Goal: Task Accomplishment & Management: Manage account settings

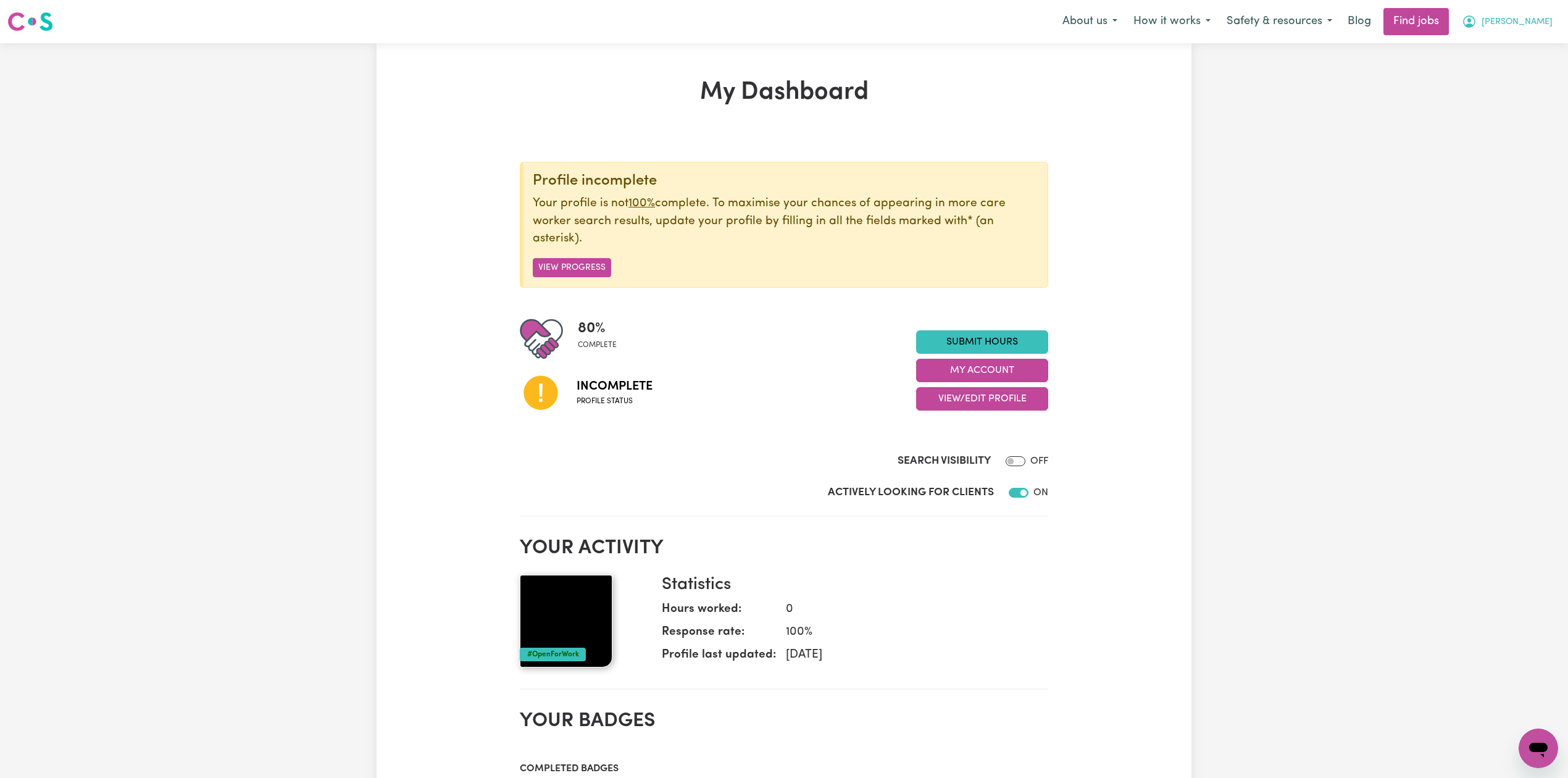
click at [1520, 16] on span "[PERSON_NAME]" at bounding box center [1517, 22] width 71 height 14
click at [1488, 92] on link "Logout" at bounding box center [1511, 94] width 97 height 24
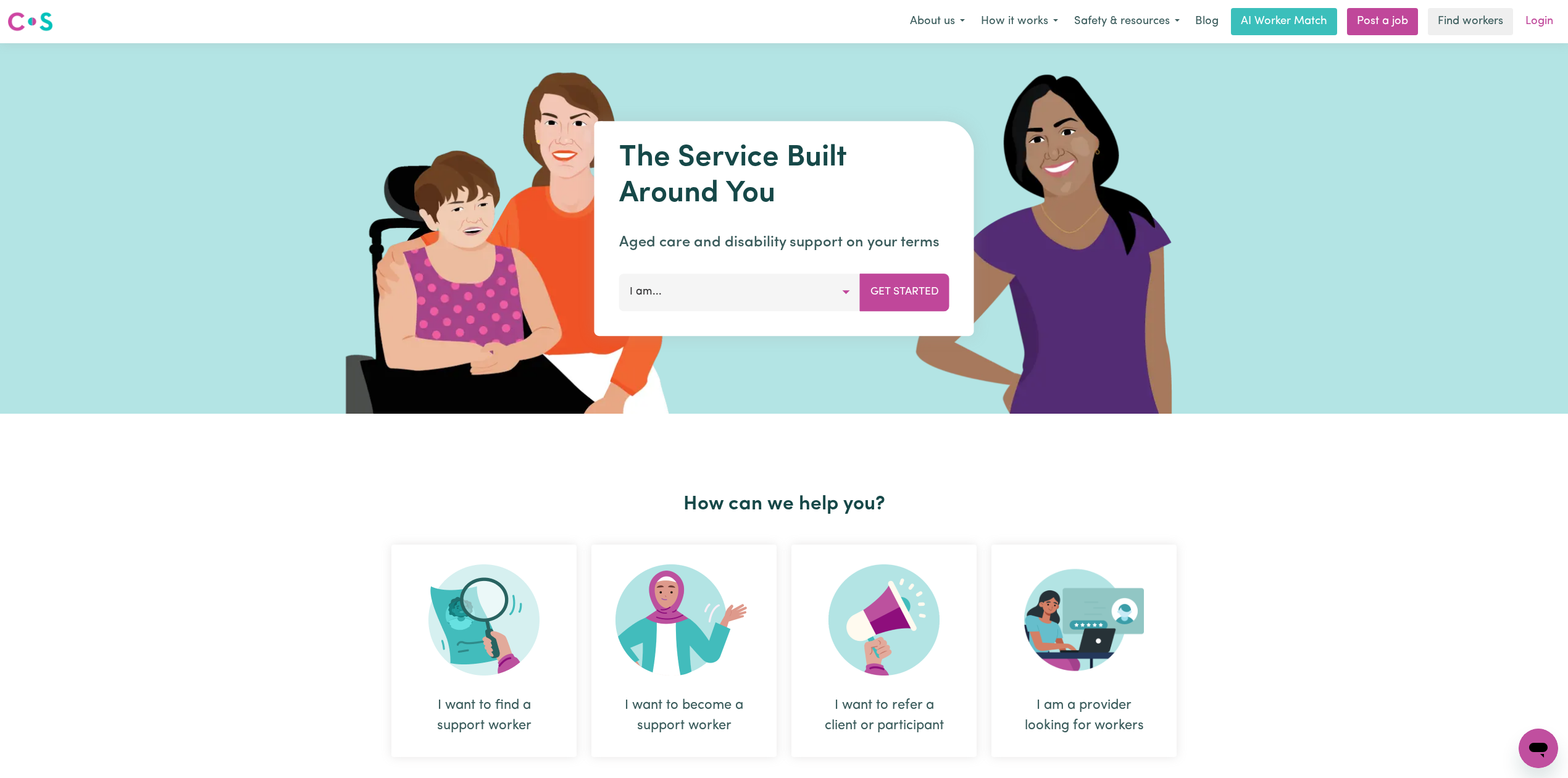
click at [1531, 21] on link "Login" at bounding box center [1539, 22] width 43 height 27
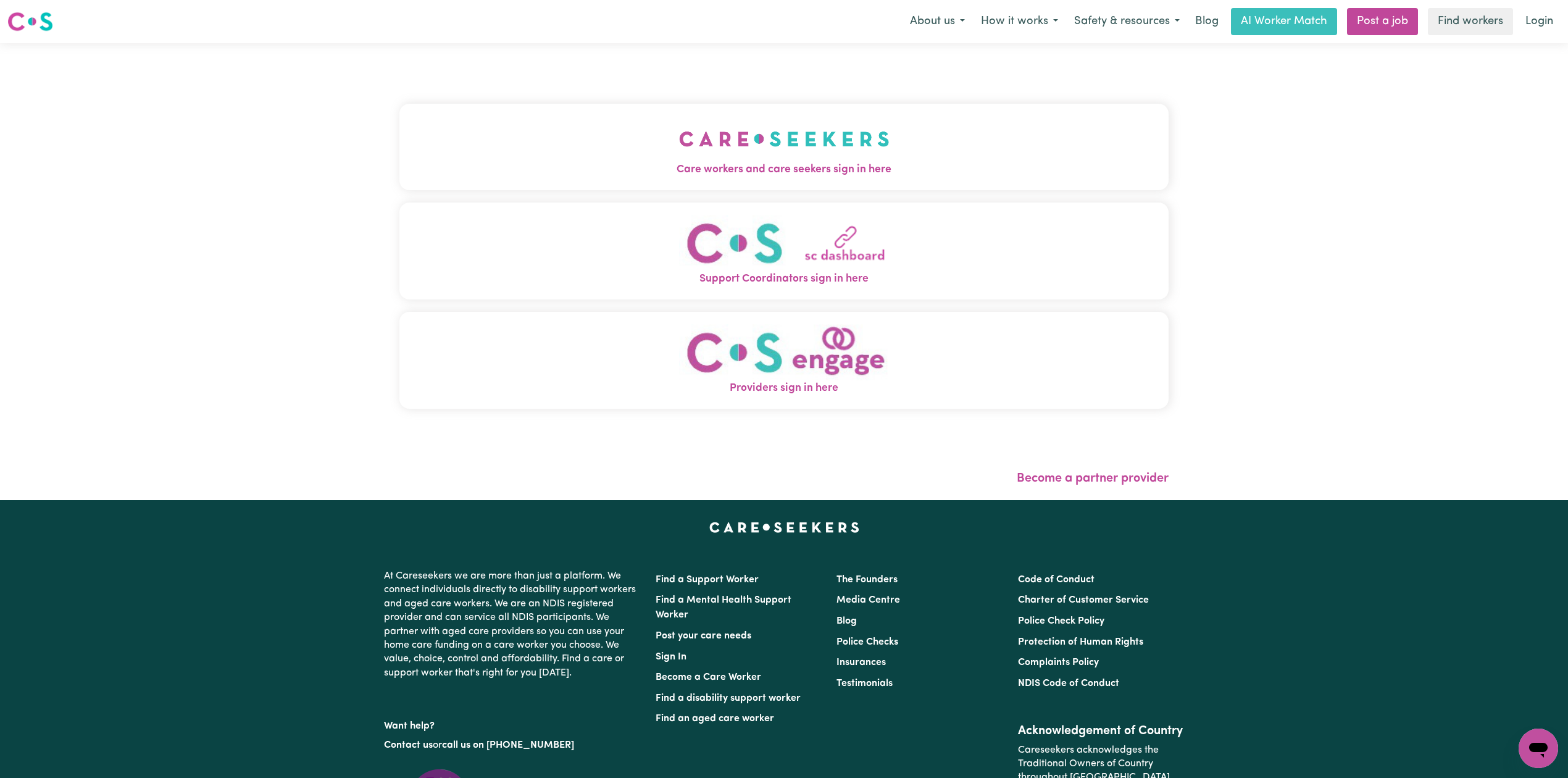
drag, startPoint x: 576, startPoint y: 132, endPoint x: 561, endPoint y: 132, distance: 15.0
click at [679, 132] on img "Care workers and care seekers sign in here" at bounding box center [784, 139] width 211 height 46
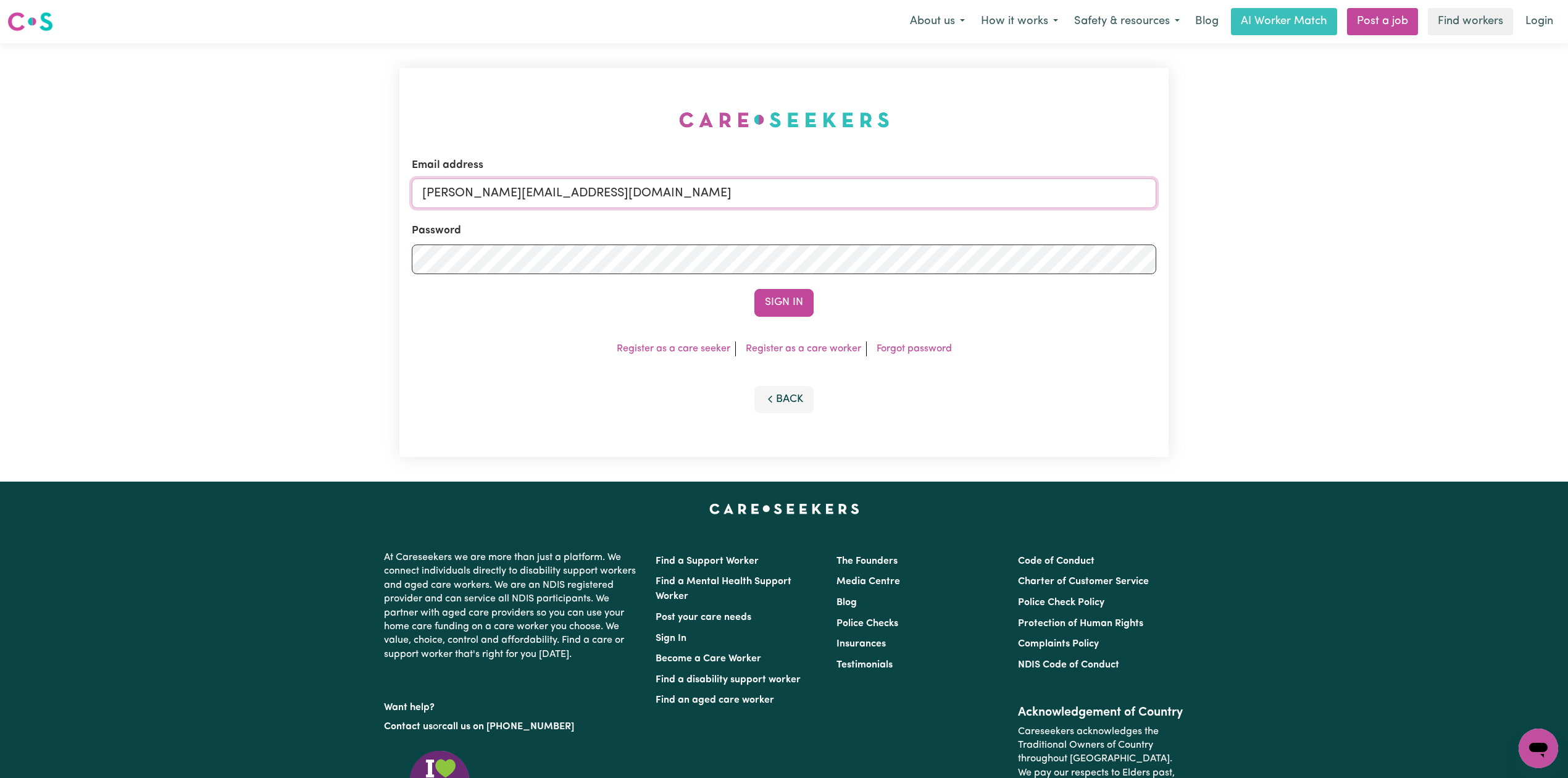
click at [600, 201] on input "[PERSON_NAME][EMAIL_ADDRESS][DOMAIN_NAME]" at bounding box center [784, 193] width 744 height 30
drag, startPoint x: 490, startPoint y: 192, endPoint x: 751, endPoint y: 213, distance: 261.8
click at [751, 213] on form "Email address Superuser~[EMAIL_ADDRESS][DOMAIN_NAME] Password Sign In" at bounding box center [784, 237] width 744 height 159
type input "Superuser~[EMAIL_ADDRESS][DOMAIN_NAME]"
click at [755, 289] on button "Sign In" at bounding box center [784, 303] width 59 height 27
